Goal: Task Accomplishment & Management: Manage account settings

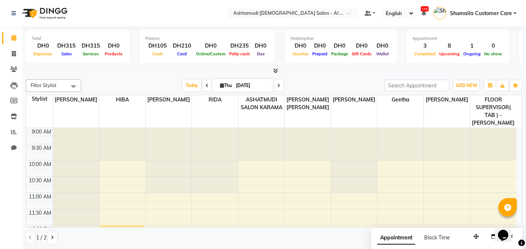
scroll to position [278, 0]
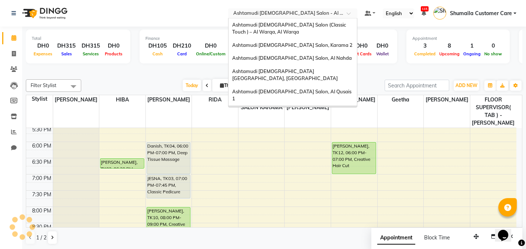
click at [290, 17] on input "text" at bounding box center [285, 13] width 107 height 7
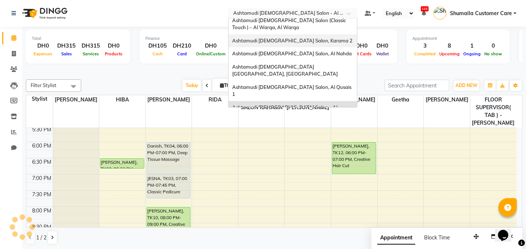
click at [286, 47] on div "Ashtamudi [DEMOGRAPHIC_DATA] Salon, Karama 2" at bounding box center [292, 40] width 128 height 13
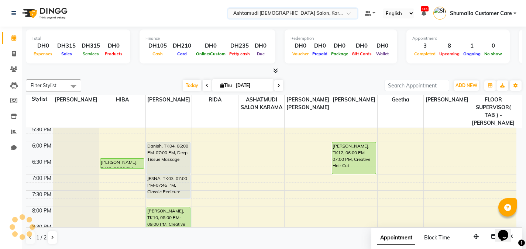
click at [293, 10] on input "text" at bounding box center [285, 13] width 107 height 7
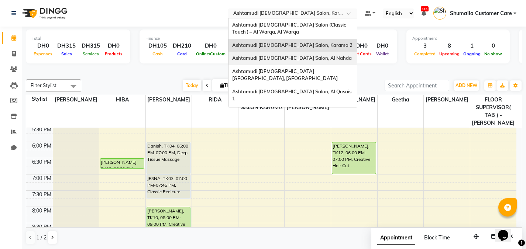
click at [289, 59] on span "Ashtamudi Ladies Salon, Al Nahda" at bounding box center [292, 58] width 120 height 6
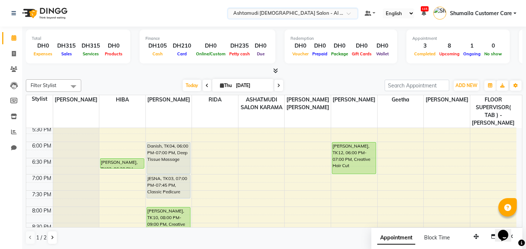
click at [346, 11] on div at bounding box center [292, 13] width 129 height 7
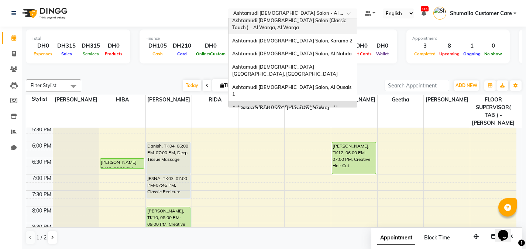
click at [297, 27] on div "Ashtamudi [DEMOGRAPHIC_DATA] Salon (Classic Touch ) – Al Warqa, Al Warqa" at bounding box center [292, 24] width 128 height 20
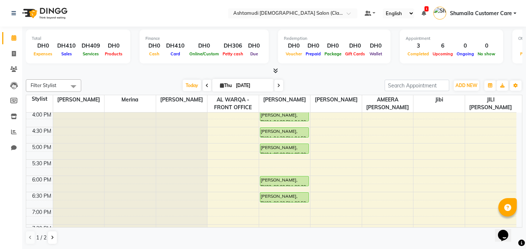
scroll to position [215, 0]
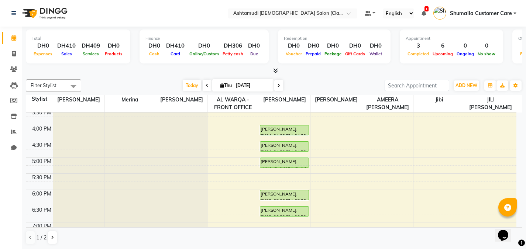
click at [420, 203] on div "9:00 AM 9:30 AM 10:00 AM 10:30 AM 11:00 AM 11:30 AM 12:00 PM 12:30 PM 1:00 PM 1…" at bounding box center [271, 125] width 490 height 454
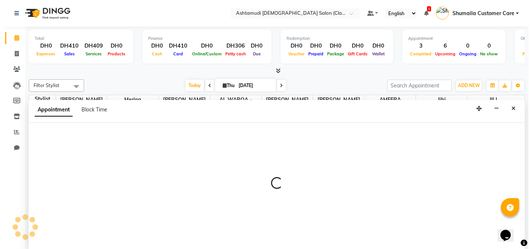
scroll to position [0, 0]
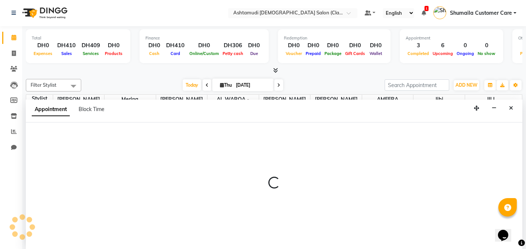
select select "88890"
select select "tentative"
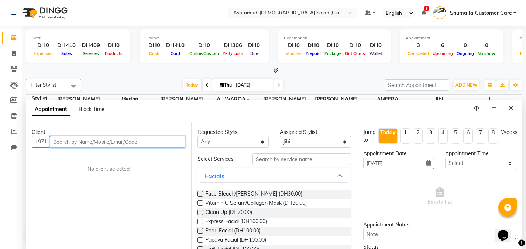
paste input "+971 50 669 4473"
click at [87, 142] on input "+971 50 669 4473" at bounding box center [102, 141] width 105 height 11
type input "506694473"
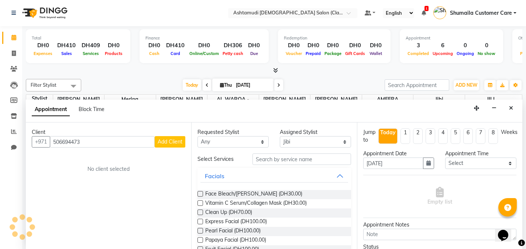
click at [167, 144] on span "Add Client" at bounding box center [170, 141] width 25 height 7
select select "3798"
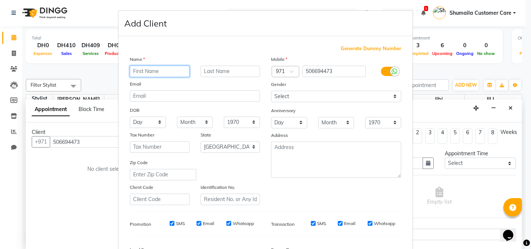
paste input "nikita ann rose"
drag, startPoint x: 157, startPoint y: 71, endPoint x: 178, endPoint y: 72, distance: 20.3
click at [178, 72] on input "nikita ann rose" at bounding box center [160, 71] width 60 height 11
drag, startPoint x: 154, startPoint y: 70, endPoint x: 173, endPoint y: 70, distance: 19.6
click at [173, 70] on input "nikita ann rose" at bounding box center [160, 71] width 60 height 11
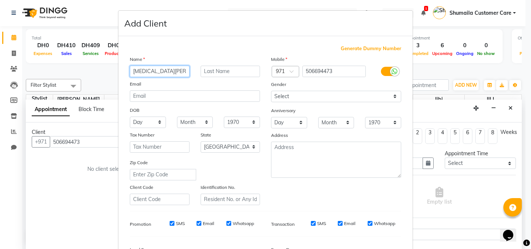
type input "[MEDICAL_DATA][PERSON_NAME]"
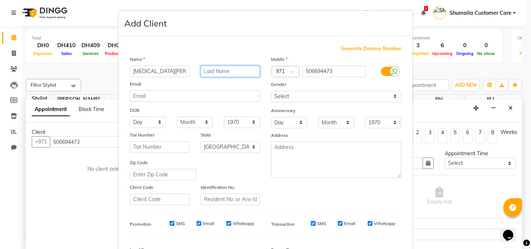
click at [217, 68] on input "text" at bounding box center [231, 71] width 60 height 11
paste input "rose"
type input "rose"
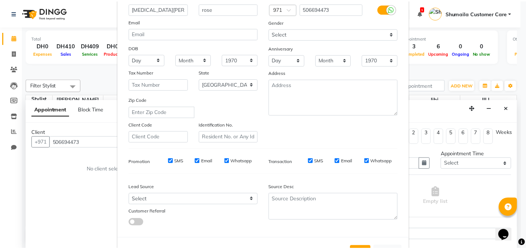
scroll to position [91, 0]
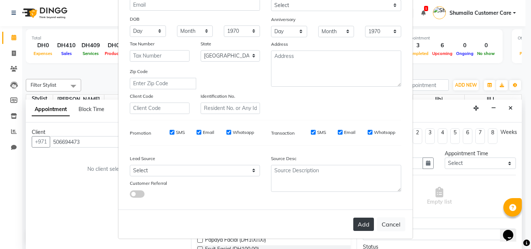
click at [364, 224] on button "Add" at bounding box center [364, 224] width 21 height 13
select select
select select "null"
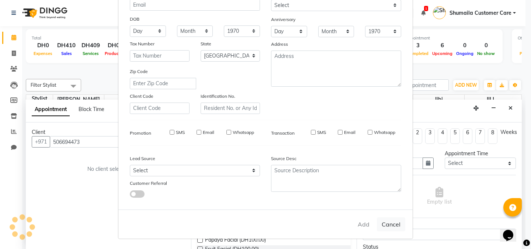
select select
checkbox input "false"
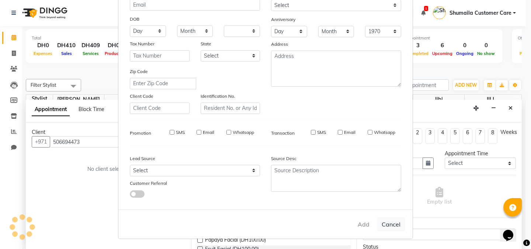
checkbox input "false"
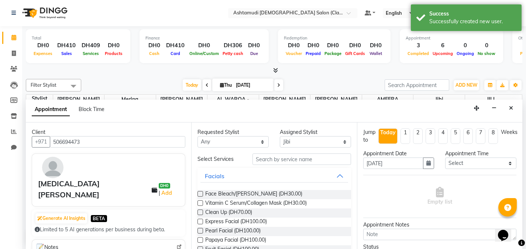
click at [283, 160] on input "text" at bounding box center [301, 159] width 99 height 11
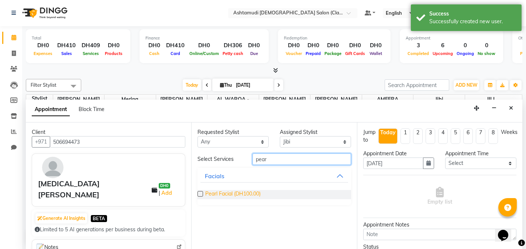
type input "pear"
click at [242, 193] on span "Pearl Facial (DH100.00)" at bounding box center [232, 194] width 55 height 9
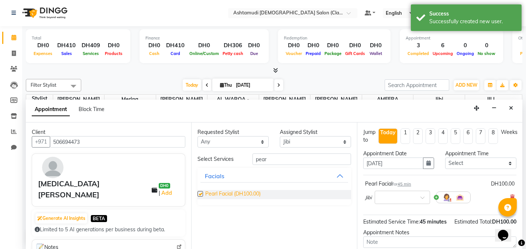
checkbox input "false"
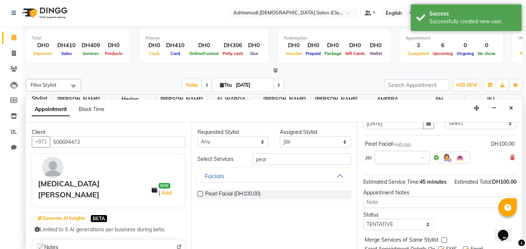
scroll to position [47, 0]
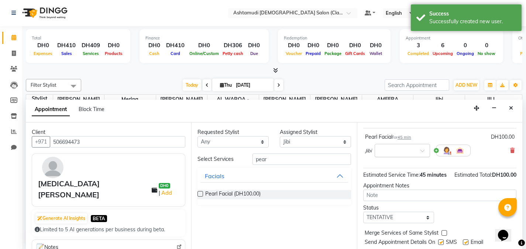
click at [411, 153] on input "text" at bounding box center [395, 150] width 32 height 8
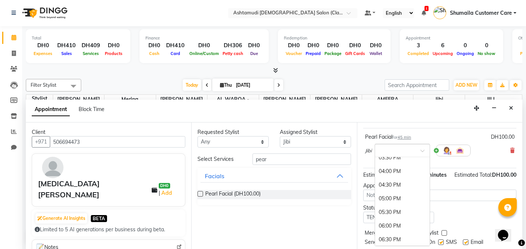
scroll to position [175, 0]
click at [390, 210] on div "06:00 PM" at bounding box center [402, 209] width 55 height 14
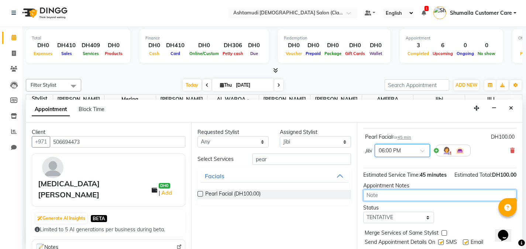
click at [383, 201] on textarea at bounding box center [439, 195] width 153 height 11
type textarea "Have proper consultation"
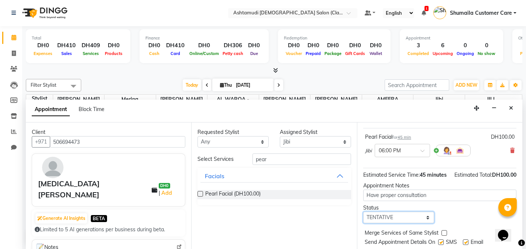
click at [410, 223] on select "Select TENTATIVE CONFIRM CHECK-IN UPCOMING" at bounding box center [398, 217] width 71 height 11
select select "upcoming"
click at [363, 219] on select "Select TENTATIVE CONFIRM CHECK-IN UPCOMING" at bounding box center [398, 217] width 71 height 11
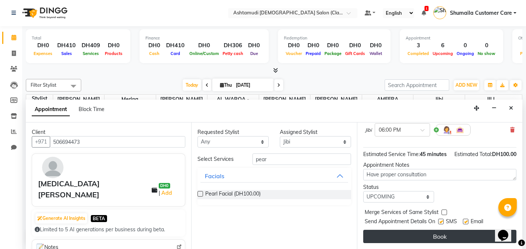
click at [437, 241] on button "Book" at bounding box center [439, 236] width 153 height 13
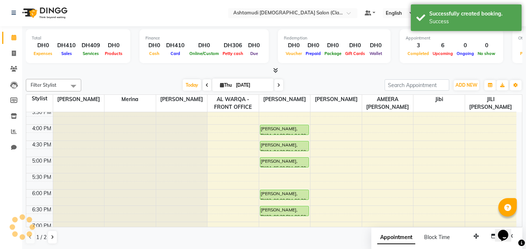
scroll to position [0, 0]
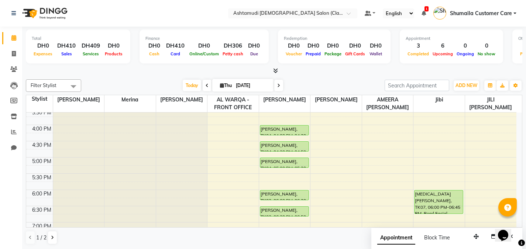
click at [344, 7] on nav "Select Location × Ashtamudi Ladies Salon (Classic Touch ) – Al Warqa, Al Warqa …" at bounding box center [263, 13] width 526 height 27
click at [343, 10] on div "× Ashtamudi Ladies Salon (Classic Touch ) – Al Warqa, Al Warqa" at bounding box center [288, 13] width 111 height 7
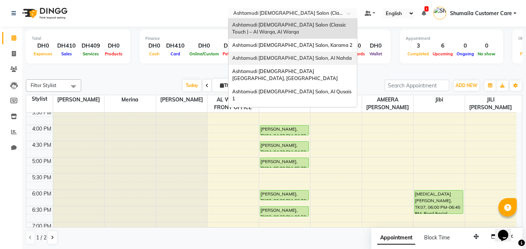
click at [296, 56] on span "Ashtamudi Ladies Salon, Al Nahda" at bounding box center [292, 58] width 120 height 6
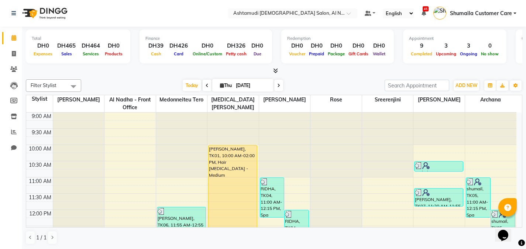
click at [275, 82] on span at bounding box center [278, 85] width 9 height 11
type input "[DATE]"
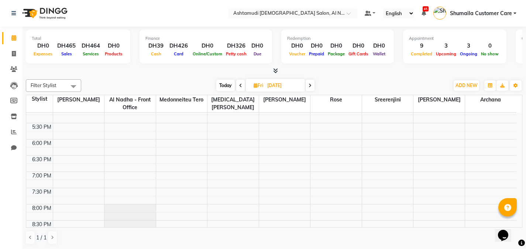
scroll to position [251, 0]
click at [186, 137] on div "9:00 AM 9:30 AM 10:00 AM 10:30 AM 11:00 AM 11:30 AM 12:00 PM 12:30 PM 1:00 PM 1…" at bounding box center [271, 89] width 490 height 454
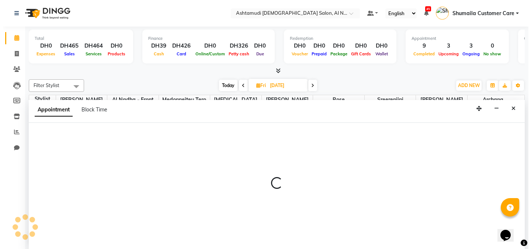
scroll to position [0, 0]
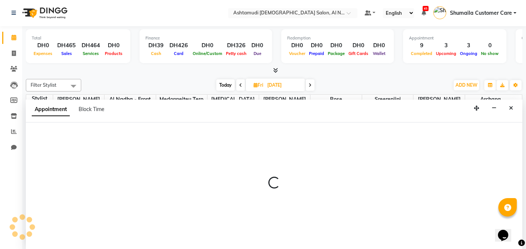
select select "59179"
select select "tentative"
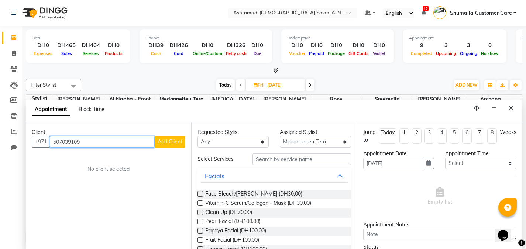
type input "507039109"
click at [172, 147] on button "Add Client" at bounding box center [170, 141] width 31 height 11
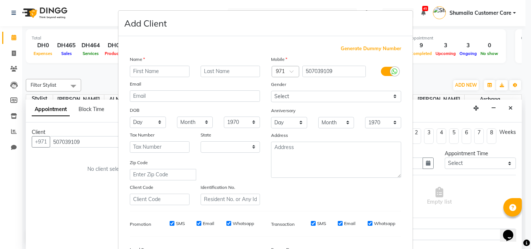
select select "3798"
click at [155, 72] on input "text" at bounding box center [160, 71] width 60 height 11
type input "Saumya"
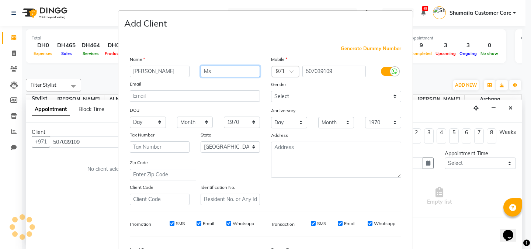
type input "Ms"
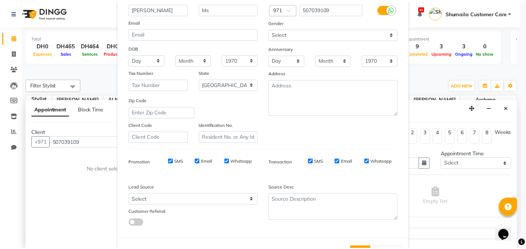
scroll to position [91, 0]
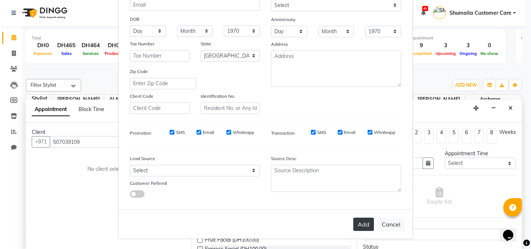
click at [363, 225] on button "Add" at bounding box center [364, 224] width 21 height 13
select select
select select "null"
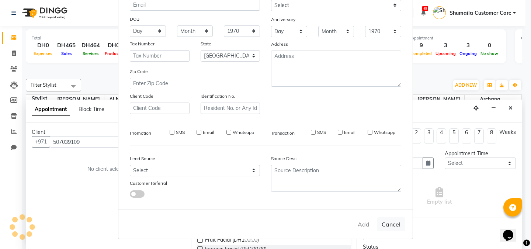
select select
checkbox input "false"
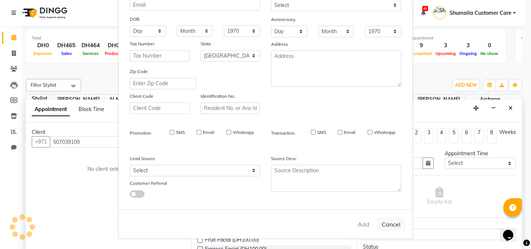
checkbox input "false"
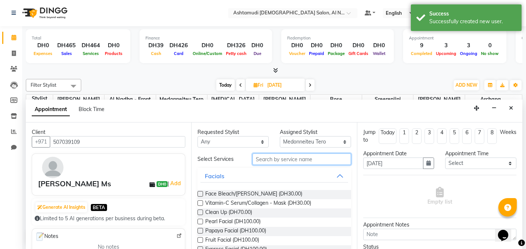
click at [302, 156] on input "text" at bounding box center [301, 159] width 99 height 11
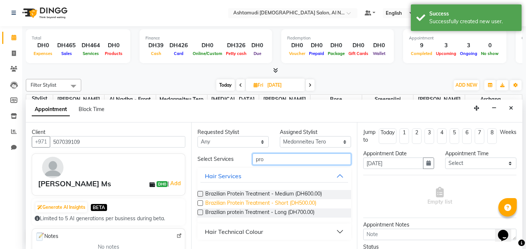
type input "pro"
click at [220, 201] on span "Brazilian Protein Treatment - Short (DH500.00)" at bounding box center [260, 203] width 111 height 9
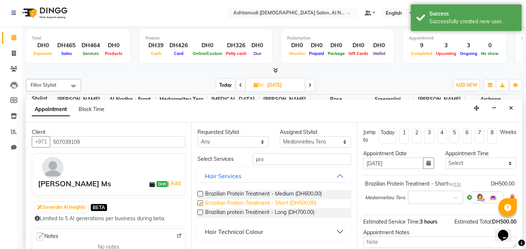
checkbox input "false"
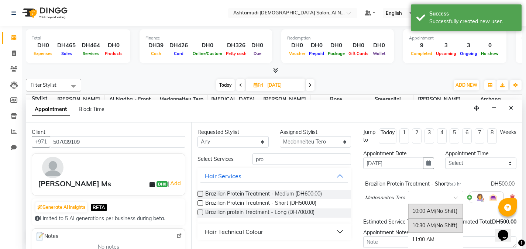
click at [431, 200] on input "text" at bounding box center [428, 197] width 32 height 8
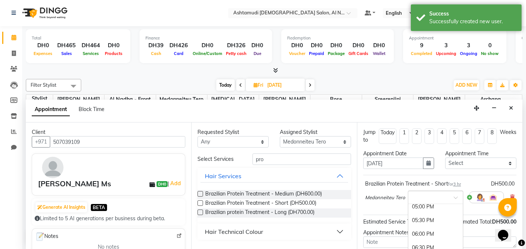
scroll to position [197, 0]
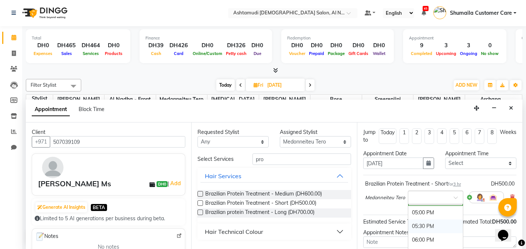
click at [428, 225] on div "05:30 PM" at bounding box center [435, 227] width 55 height 14
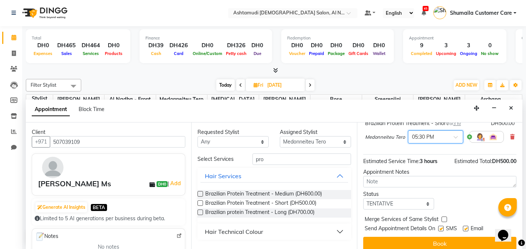
scroll to position [67, 0]
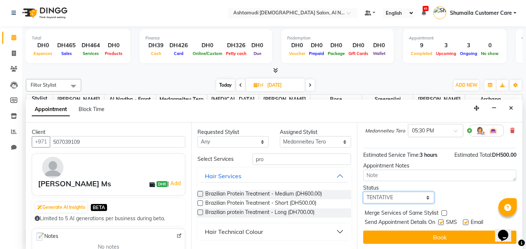
click at [404, 194] on select "Select TENTATIVE CONFIRM UPCOMING" at bounding box center [398, 197] width 71 height 11
select select "upcoming"
click at [363, 193] on select "Select TENTATIVE CONFIRM UPCOMING" at bounding box center [398, 197] width 71 height 11
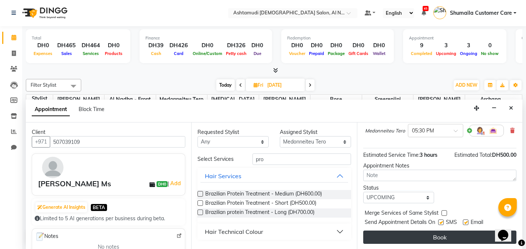
click at [392, 235] on button "Book" at bounding box center [439, 237] width 153 height 13
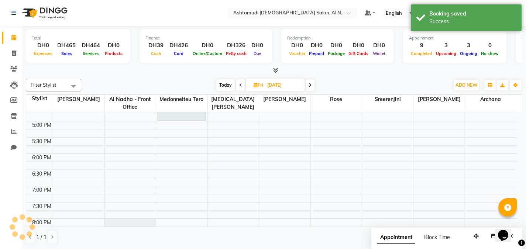
scroll to position [0, 0]
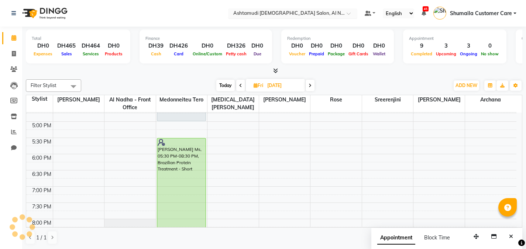
click at [307, 15] on input "text" at bounding box center [285, 13] width 107 height 7
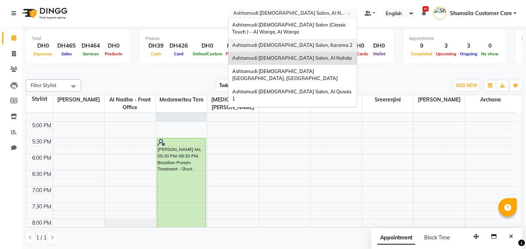
click at [290, 43] on span "Ashtamudi [DEMOGRAPHIC_DATA] Salon, Karama 2" at bounding box center [292, 45] width 120 height 6
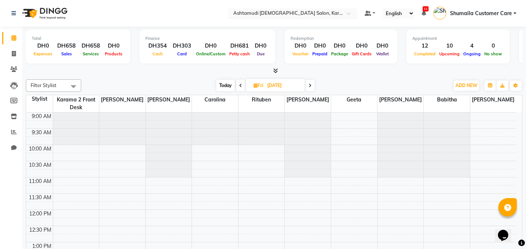
click at [302, 12] on input "text" at bounding box center [285, 13] width 107 height 7
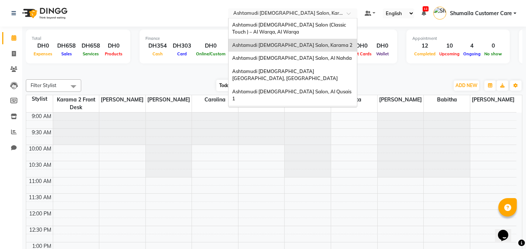
click at [297, 109] on span "Ashtamudi [DEMOGRAPHIC_DATA] Salon - Al Karama, [GEOGRAPHIC_DATA] -[GEOGRAPHIC_…" at bounding box center [285, 119] width 106 height 20
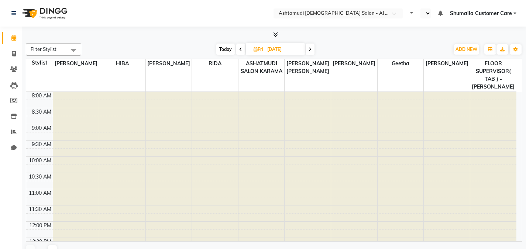
scroll to position [195, 0]
select select "en"
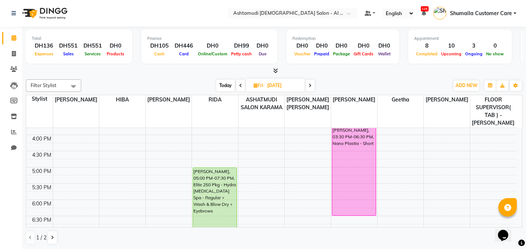
scroll to position [218, 0]
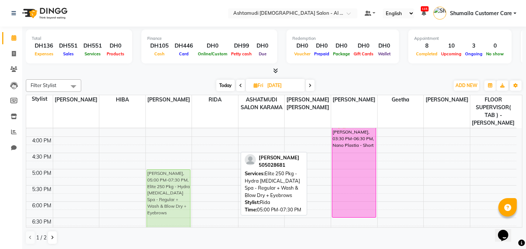
drag, startPoint x: 222, startPoint y: 185, endPoint x: 165, endPoint y: 181, distance: 57.3
click at [165, 181] on tr "CYLIA, 10:00 AM-11:30 AM, Hydra Facial with Brightening CYLIA, 11:30 AM-12:15 P…" at bounding box center [271, 137] width 490 height 454
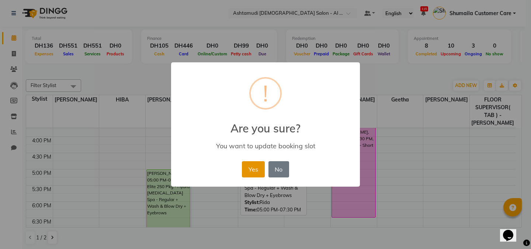
click at [248, 168] on button "Yes" at bounding box center [253, 169] width 23 height 16
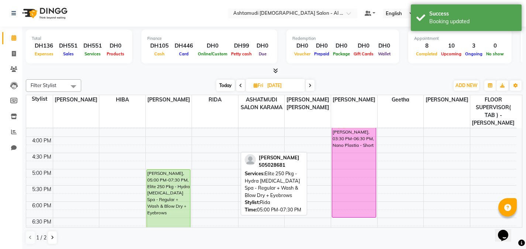
click at [238, 86] on span at bounding box center [240, 85] width 9 height 11
type input "[DATE]"
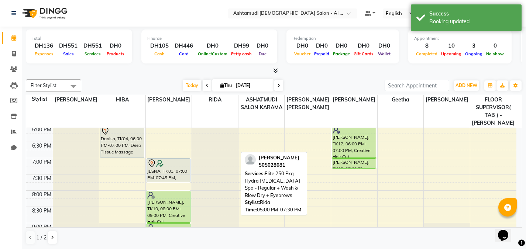
scroll to position [296, 0]
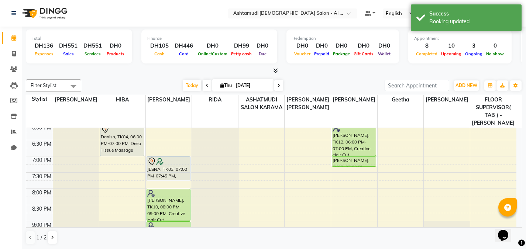
click at [113, 169] on div "9:00 AM 9:30 AM 10:00 AM 10:30 AM 11:00 AM 11:30 AM 12:00 PM 12:30 PM 1:00 PM 1…" at bounding box center [271, 59] width 490 height 454
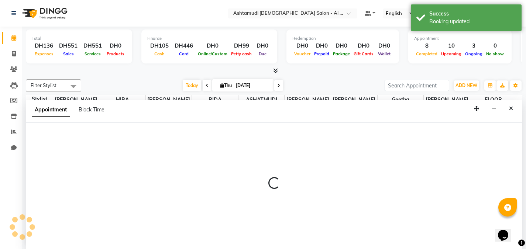
scroll to position [0, 0]
select select "51949"
select select "1170"
select select "tentative"
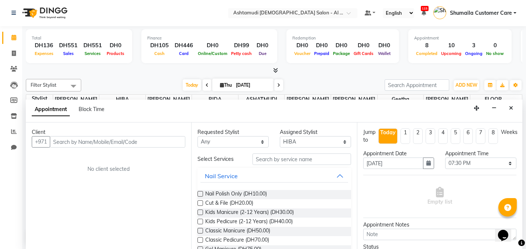
click at [101, 142] on input "text" at bounding box center [117, 141] width 135 height 11
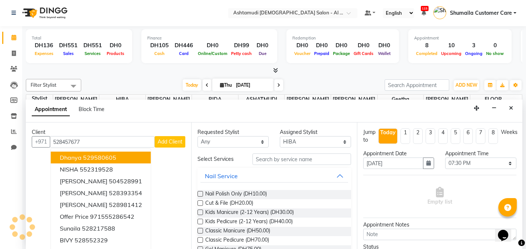
drag, startPoint x: 100, startPoint y: 145, endPoint x: 0, endPoint y: 153, distance: 100.7
click at [0, 153] on app-home "Select Location × Ashtamudi [DEMOGRAPHIC_DATA] Salon - Al Karama, Burjuman -[GE…" at bounding box center [263, 124] width 526 height 249
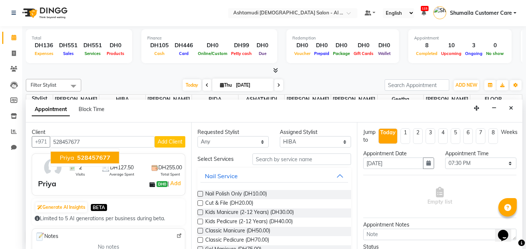
click at [99, 159] on span "528457677" at bounding box center [93, 157] width 33 height 7
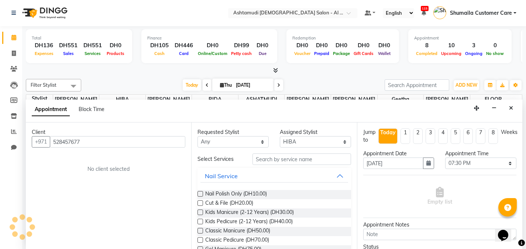
type input "528457677"
click at [298, 156] on input "text" at bounding box center [301, 159] width 99 height 11
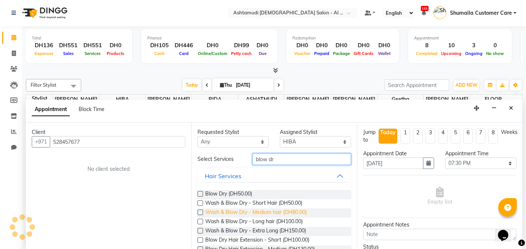
type input "blow dr"
click at [206, 213] on span "Wash & Blow Dry - Medium hair (DH80.00)" at bounding box center [255, 213] width 101 height 9
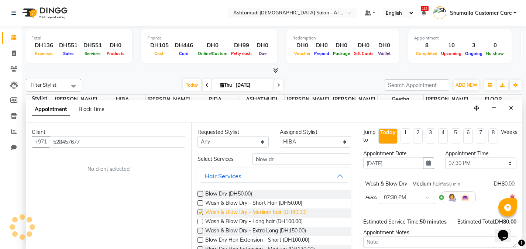
checkbox input "false"
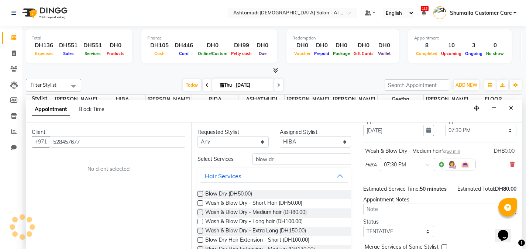
scroll to position [68, 0]
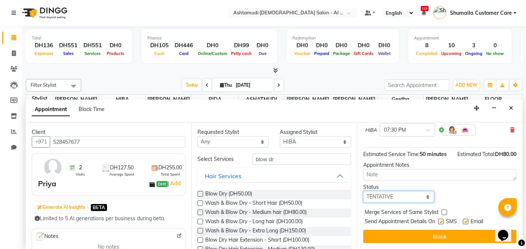
click at [370, 199] on select "Select TENTATIVE CONFIRM CHECK-IN UPCOMING" at bounding box center [398, 196] width 71 height 11
select select "upcoming"
click at [363, 191] on select "Select TENTATIVE CONFIRM CHECK-IN UPCOMING" at bounding box center [398, 196] width 71 height 11
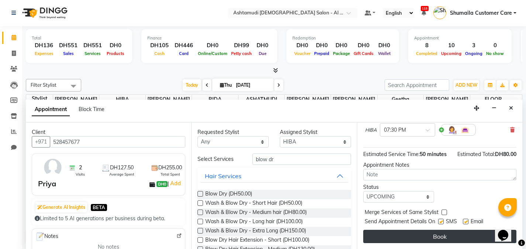
click at [426, 240] on button "Book" at bounding box center [439, 236] width 153 height 13
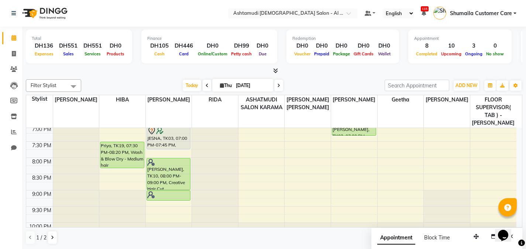
scroll to position [347, 0]
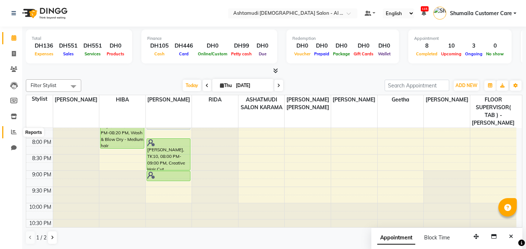
click at [10, 134] on span at bounding box center [13, 132] width 13 height 8
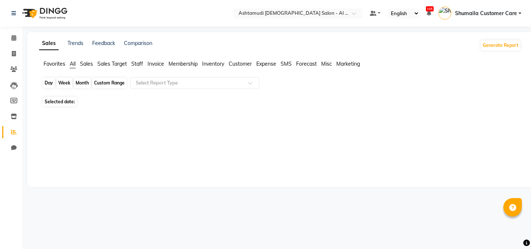
click at [49, 83] on div "Day" at bounding box center [49, 83] width 12 height 10
select select "9"
select select "2025"
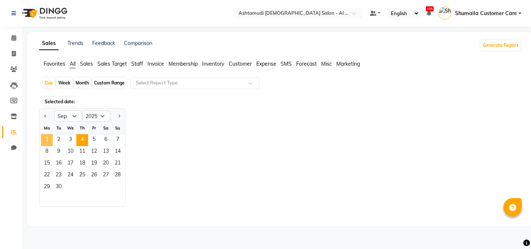
click at [50, 137] on span "1" at bounding box center [47, 140] width 12 height 12
click at [61, 186] on span "30" at bounding box center [59, 188] width 12 height 12
click at [109, 82] on div "Custom Range" at bounding box center [109, 83] width 34 height 10
select select "9"
select select "2025"
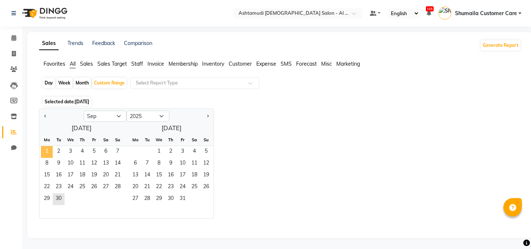
click at [47, 152] on span "1" at bounding box center [47, 152] width 12 height 12
click at [59, 198] on span "30" at bounding box center [59, 199] width 12 height 12
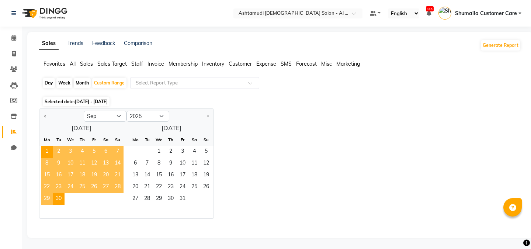
click at [265, 142] on div "Jan Feb Mar Apr May Jun [DATE] Aug Sep Oct Nov [DATE] 2016 2017 2018 2019 2020 …" at bounding box center [280, 164] width 482 height 110
click at [183, 81] on input "text" at bounding box center [187, 82] width 106 height 7
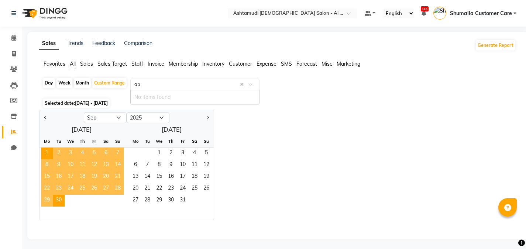
type input "app"
click at [197, 86] on input "app" at bounding box center [187, 84] width 106 height 7
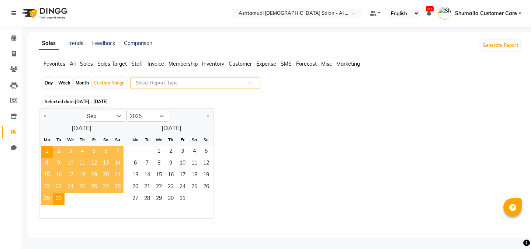
click at [251, 87] on span at bounding box center [252, 85] width 9 height 7
click at [252, 128] on div "Jan Feb Mar Apr May Jun [DATE] Aug Sep Oct Nov [DATE] 2016 2017 2018 2019 2020 …" at bounding box center [280, 164] width 482 height 110
click at [82, 150] on span "4" at bounding box center [82, 152] width 12 height 12
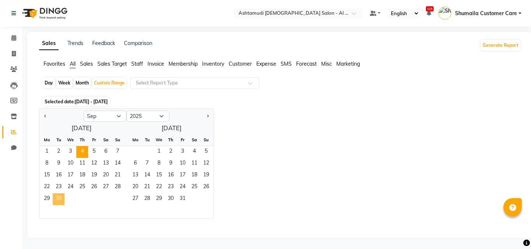
click at [58, 199] on span "30" at bounding box center [59, 199] width 12 height 12
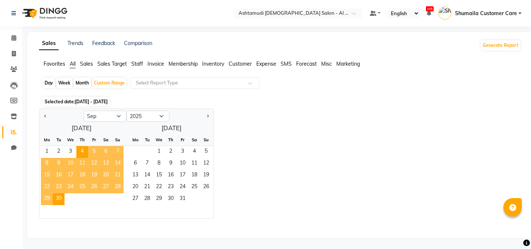
click at [279, 150] on div "Jan Feb Mar Apr May Jun [DATE] Aug Sep Oct Nov [DATE] 2016 2017 2018 2019 2020 …" at bounding box center [280, 164] width 482 height 110
drag, startPoint x: 314, startPoint y: 188, endPoint x: 217, endPoint y: 78, distance: 146.9
click at [217, 78] on div "Select Report Type" at bounding box center [194, 83] width 129 height 12
click at [86, 66] on span "Sales" at bounding box center [86, 64] width 13 height 7
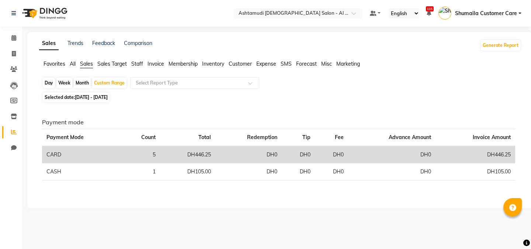
click at [73, 65] on span "All" at bounding box center [73, 64] width 6 height 7
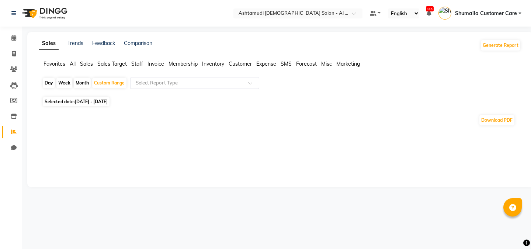
click at [149, 83] on input "text" at bounding box center [187, 82] width 106 height 7
click at [172, 80] on input "text" at bounding box center [187, 82] width 106 height 7
click at [103, 86] on div "Custom Range" at bounding box center [109, 83] width 34 height 10
select select "9"
select select "2025"
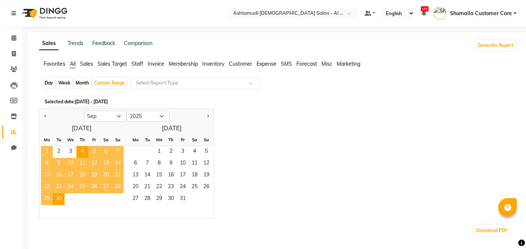
click at [45, 152] on span "1" at bounding box center [47, 152] width 12 height 12
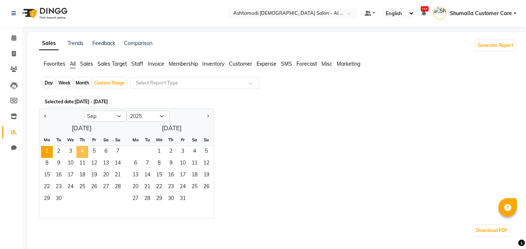
click at [81, 150] on span "4" at bounding box center [82, 152] width 12 height 12
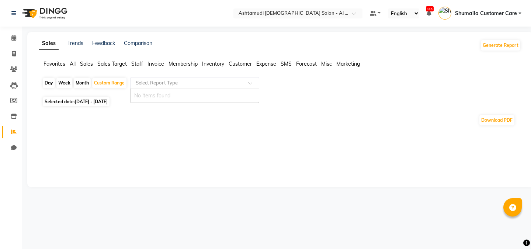
click at [158, 83] on input "text" at bounding box center [187, 82] width 106 height 7
type input "a"
click at [102, 81] on div "Custom Range" at bounding box center [109, 83] width 34 height 10
select select "9"
select select "2025"
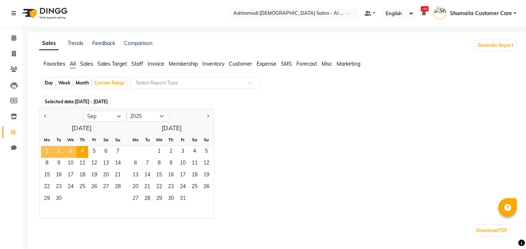
click at [44, 150] on span "1" at bounding box center [47, 152] width 12 height 12
click at [56, 199] on span "30" at bounding box center [59, 199] width 12 height 12
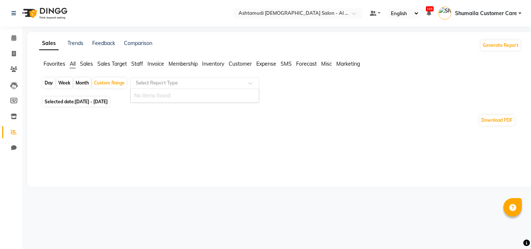
click at [159, 86] on input "text" at bounding box center [187, 82] width 106 height 7
type input "app"
click at [237, 65] on span "Customer" at bounding box center [240, 64] width 23 height 7
click at [209, 83] on input "text" at bounding box center [187, 82] width 106 height 7
click at [78, 81] on div "Month" at bounding box center [82, 83] width 17 height 10
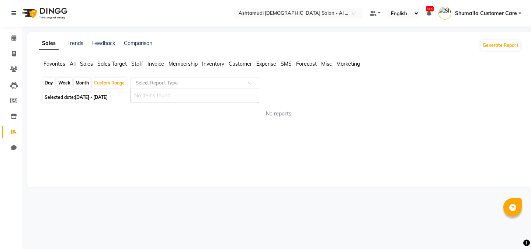
select select "9"
select select "2025"
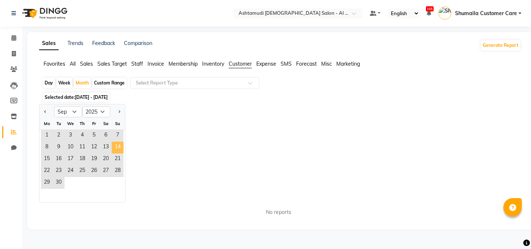
click at [114, 144] on span "14" at bounding box center [118, 148] width 12 height 12
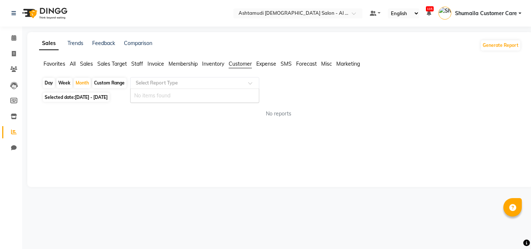
click at [204, 82] on input "text" at bounding box center [187, 82] width 106 height 7
click at [16, 85] on icon at bounding box center [13, 85] width 7 height 7
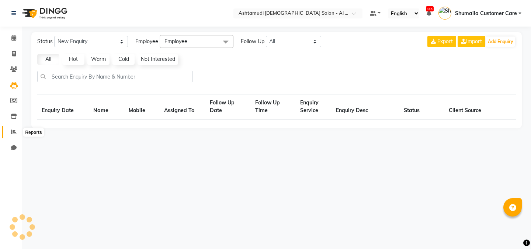
click at [14, 133] on icon at bounding box center [14, 132] width 6 height 6
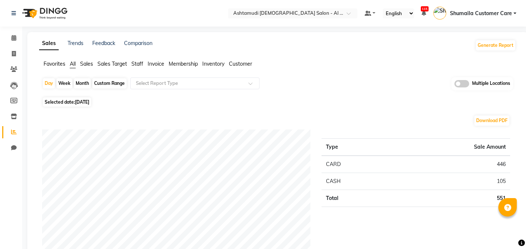
click at [79, 85] on div "Month" at bounding box center [82, 83] width 17 height 10
select select "9"
select select "2025"
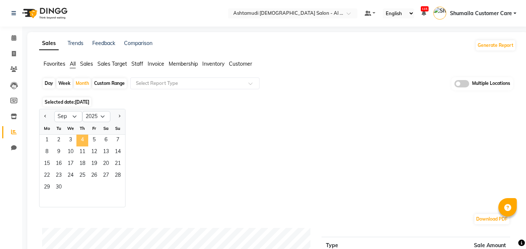
click at [83, 143] on span "4" at bounding box center [82, 141] width 12 height 12
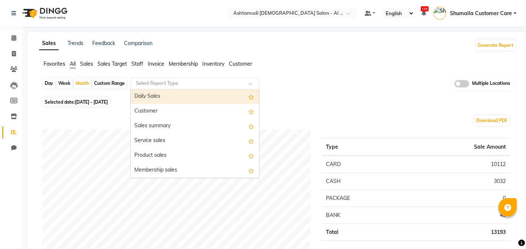
click at [164, 83] on input "text" at bounding box center [187, 83] width 106 height 7
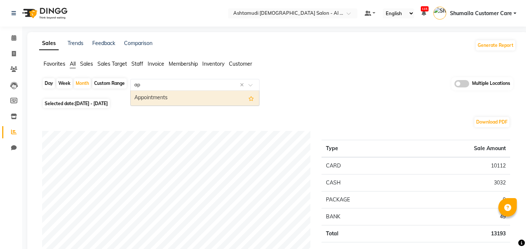
type input "app"
click at [165, 100] on div "Appointments" at bounding box center [195, 98] width 128 height 15
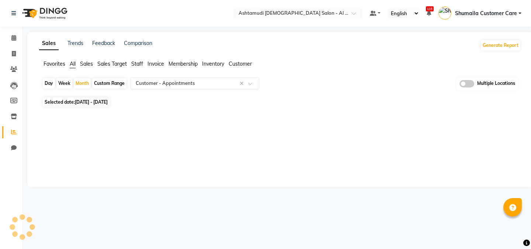
click at [469, 83] on span at bounding box center [467, 83] width 15 height 7
click at [460, 85] on input "checkbox" at bounding box center [460, 85] width 0 height 0
select select "full_report"
select select "csv"
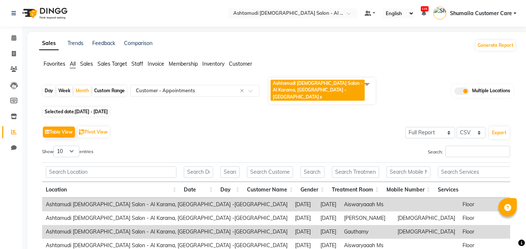
click at [370, 82] on span at bounding box center [366, 84] width 15 height 14
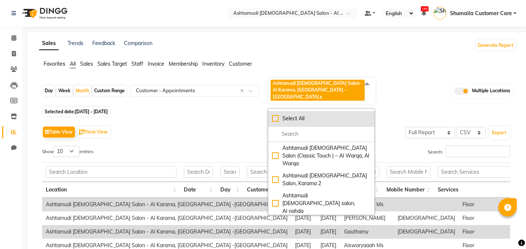
click at [274, 115] on div "Select All" at bounding box center [321, 119] width 99 height 8
checkbox input "true"
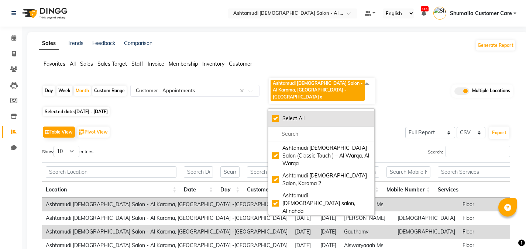
checkbox input "true"
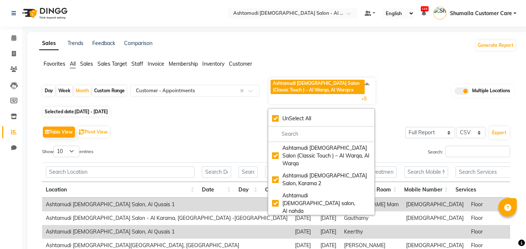
click at [520, 103] on app-reports "Favorites All Sales Sales Target Staff Invoice Membership Inventory [DATE] Week…" at bounding box center [278, 215] width 486 height 311
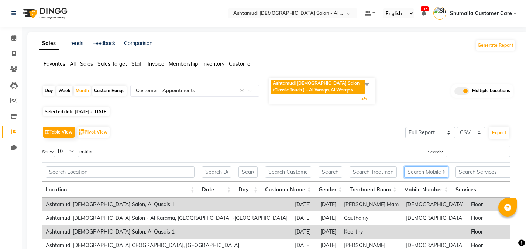
click at [420, 173] on input "text" at bounding box center [426, 171] width 44 height 11
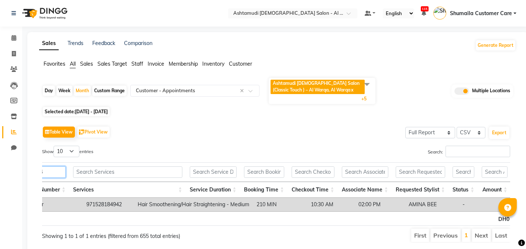
type input "528184"
click at [459, 91] on span at bounding box center [461, 90] width 15 height 7
click at [454, 92] on input "checkbox" at bounding box center [454, 92] width 0 height 0
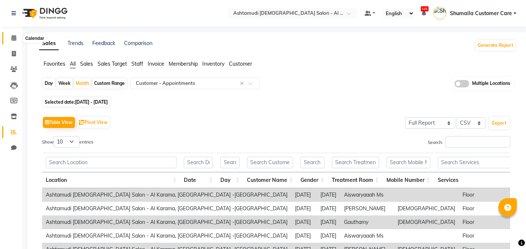
click at [16, 37] on icon at bounding box center [13, 38] width 5 height 6
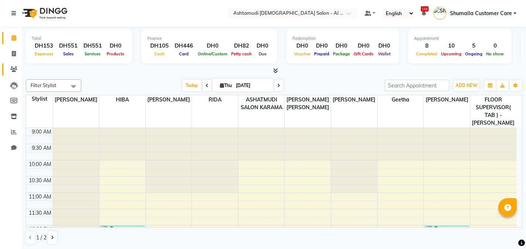
click at [9, 73] on link "Clients" at bounding box center [11, 69] width 18 height 12
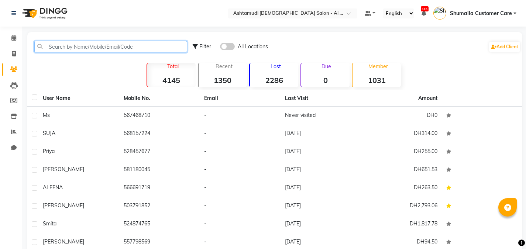
click at [102, 49] on input "text" at bounding box center [110, 46] width 153 height 11
paste input "050 3507172"
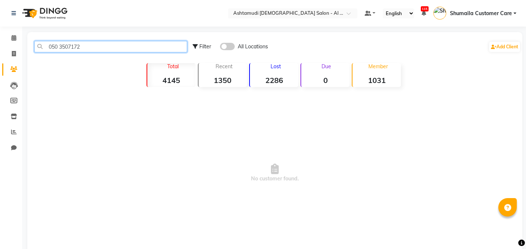
click at [59, 44] on input "050 3507172" at bounding box center [110, 46] width 153 height 11
click at [52, 48] on input "0503507172" at bounding box center [110, 46] width 153 height 11
type input "503507172"
click at [234, 51] on div "Filter All Locations Add Client" at bounding box center [357, 46] width 328 height 23
click at [230, 46] on span at bounding box center [227, 46] width 15 height 7
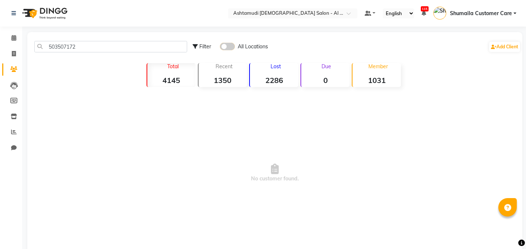
click at [220, 48] on input "checkbox" at bounding box center [220, 48] width 0 height 0
click at [221, 48] on span at bounding box center [227, 46] width 15 height 7
click at [220, 48] on input "checkbox" at bounding box center [220, 48] width 0 height 0
click at [236, 45] on div "All Locations" at bounding box center [244, 47] width 48 height 8
click at [230, 45] on span at bounding box center [227, 46] width 15 height 7
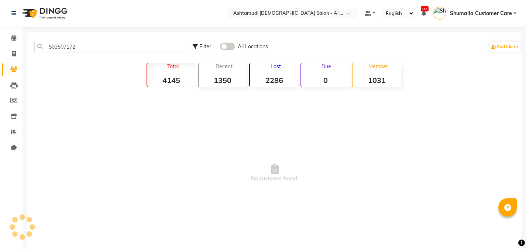
click at [220, 48] on input "checkbox" at bounding box center [220, 48] width 0 height 0
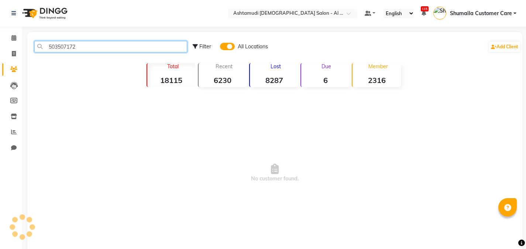
click at [49, 45] on input "503507172" at bounding box center [110, 46] width 153 height 11
drag, startPoint x: 90, startPoint y: 49, endPoint x: 0, endPoint y: 37, distance: 90.6
click at [0, 37] on app-home "Select Location × Ashtamudi [DEMOGRAPHIC_DATA] Salon - Al Karama, Burjuman -[GE…" at bounding box center [263, 141] width 526 height 282
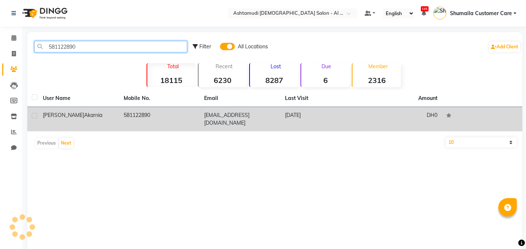
type input "581122890"
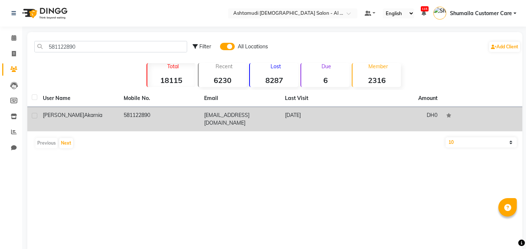
click at [165, 118] on td "581122890" at bounding box center [159, 119] width 81 height 24
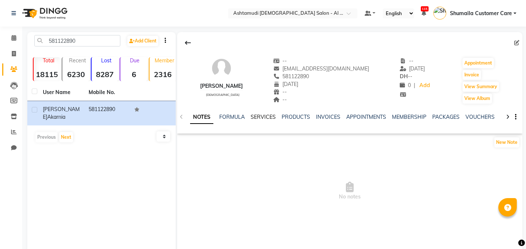
click at [262, 120] on link "SERVICES" at bounding box center [263, 117] width 25 height 7
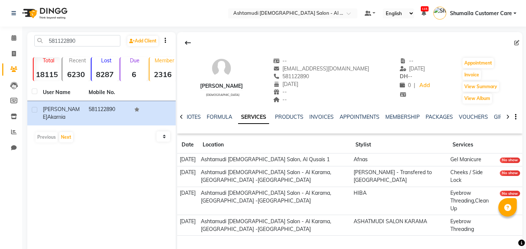
scroll to position [16, 0]
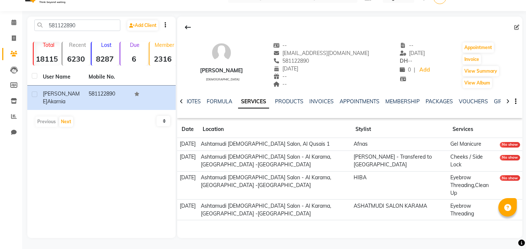
drag, startPoint x: 526, startPoint y: 103, endPoint x: 526, endPoint y: 134, distance: 31.0
click at [526, 134] on main "581122890 Add Client Total 18115 Recent 6230 Lost 8287 Due 6 Member 2316 User N…" at bounding box center [274, 133] width 504 height 233
click at [252, 225] on div "[PERSON_NAME] [DEMOGRAPHIC_DATA] -- [EMAIL_ADDRESS][DOMAIN_NAME] 581122890 [DAT…" at bounding box center [349, 122] width 345 height 210
